Goal: Transaction & Acquisition: Purchase product/service

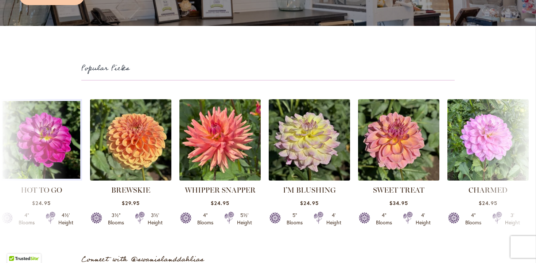
scroll to position [0, 379]
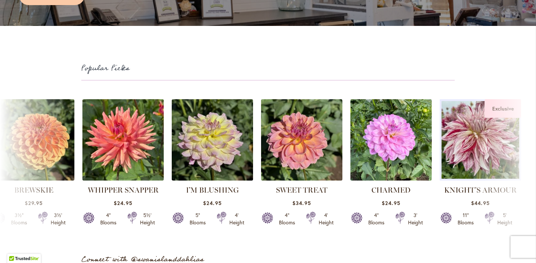
click at [469, 157] on img at bounding box center [480, 139] width 85 height 85
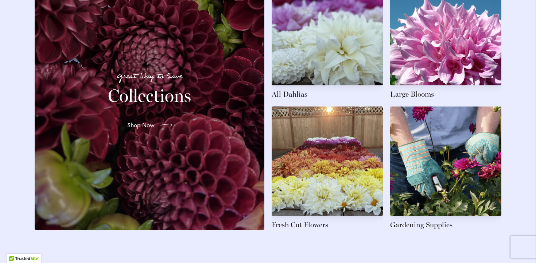
scroll to position [1116, 0]
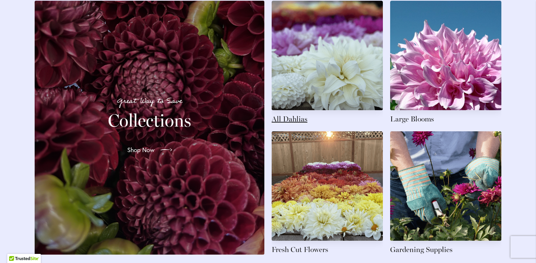
click at [284, 124] on link at bounding box center [327, 62] width 111 height 123
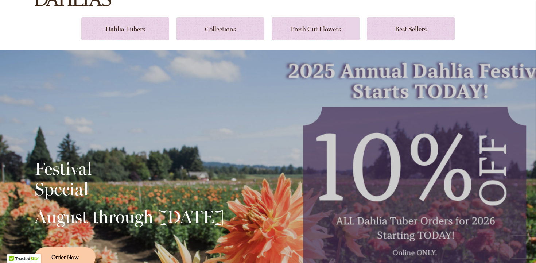
scroll to position [0, 0]
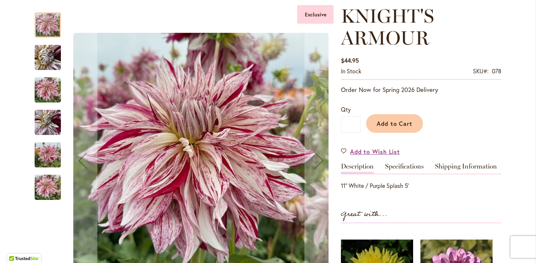
scroll to position [106, 0]
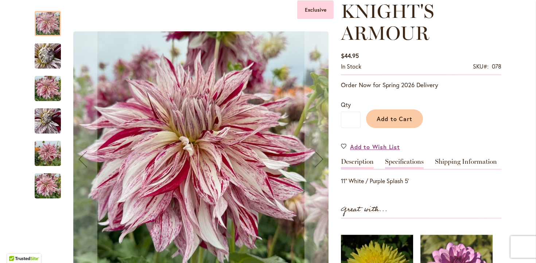
click at [415, 163] on link "Specifications" at bounding box center [404, 163] width 39 height 11
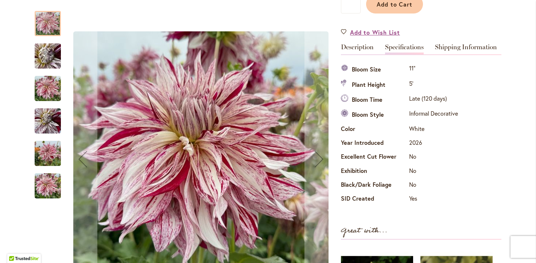
scroll to position [220, 0]
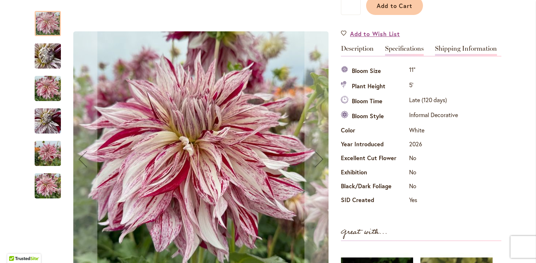
click at [454, 49] on link "Shipping Information" at bounding box center [466, 50] width 62 height 11
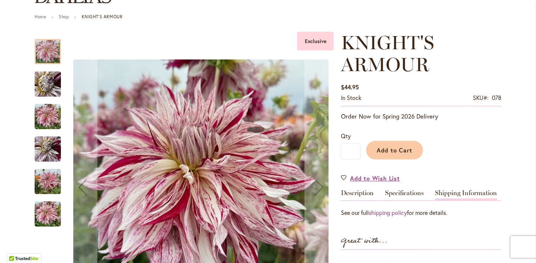
scroll to position [0, 0]
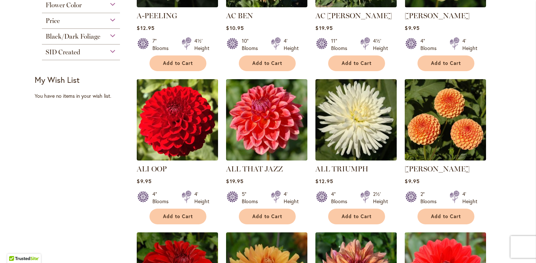
scroll to position [255, 0]
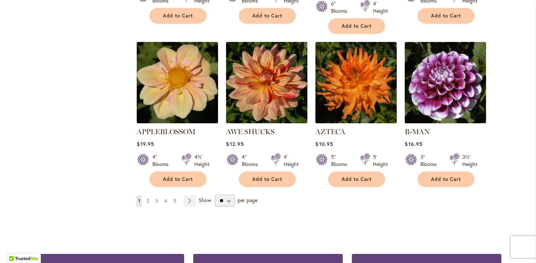
scroll to position [611, 0]
